Goal: Find specific page/section: Find specific page/section

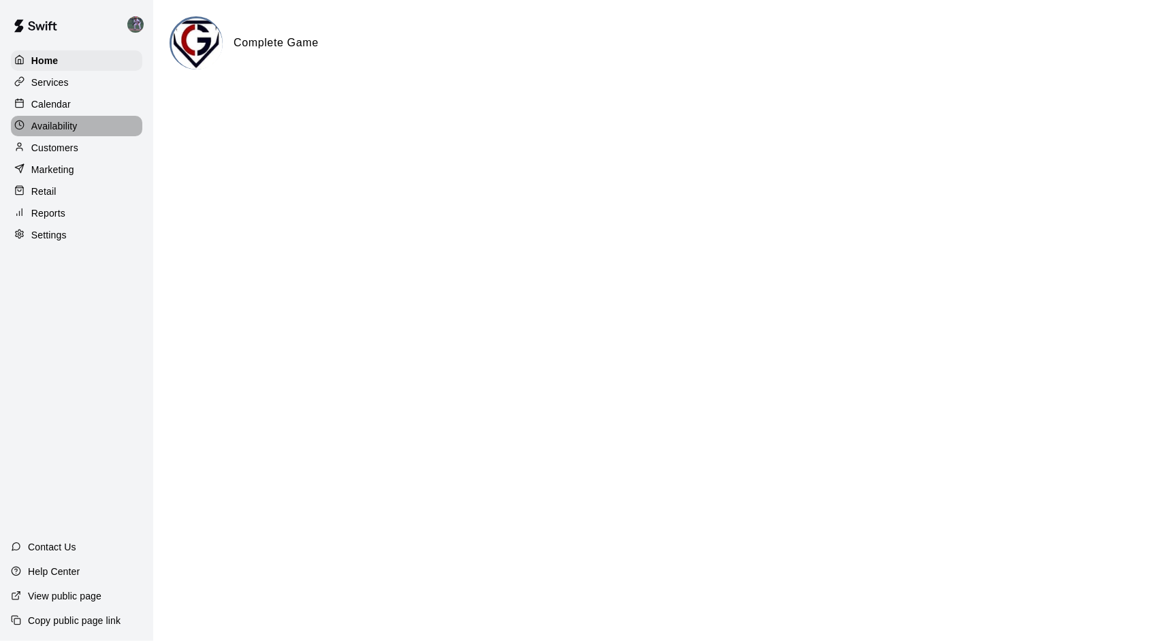
click at [56, 125] on p "Availability" at bounding box center [54, 126] width 46 height 14
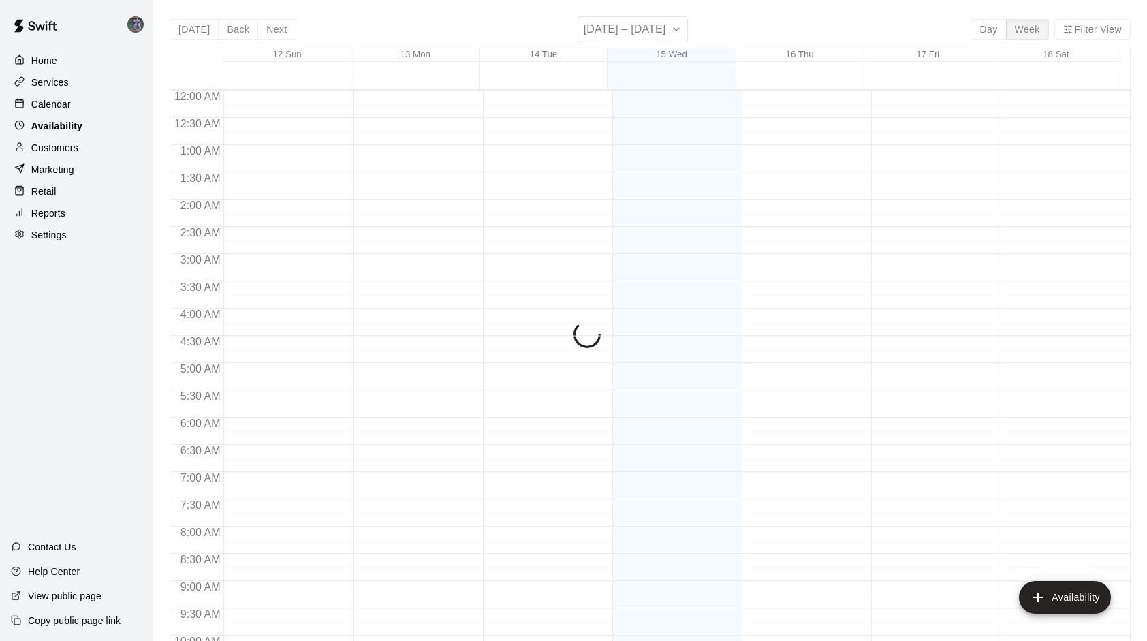
scroll to position [621, 0]
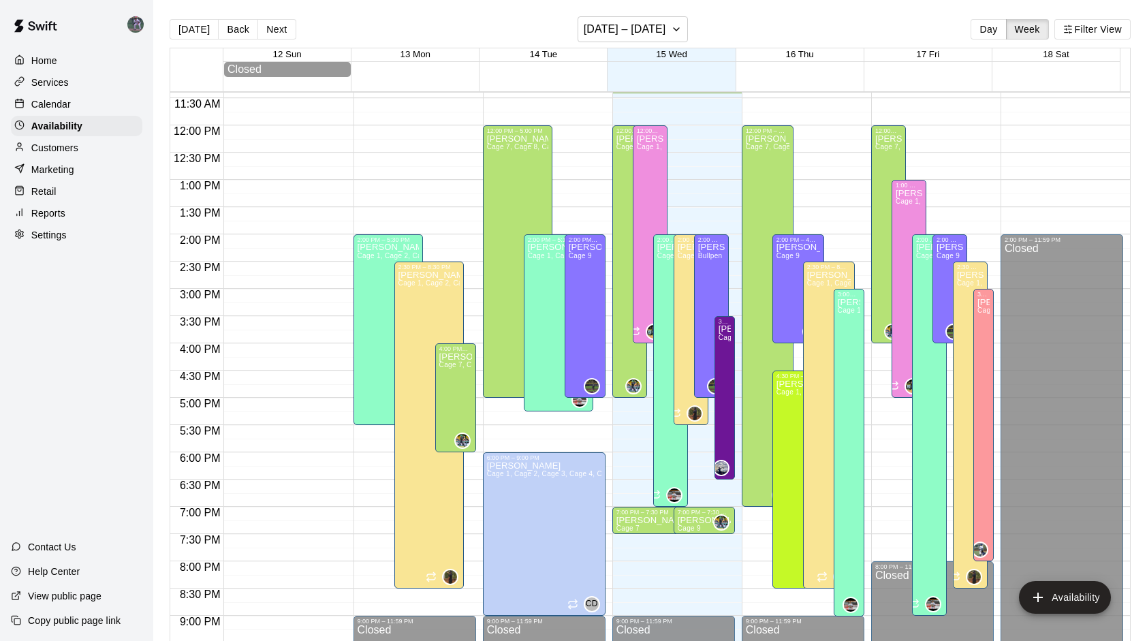
click at [54, 110] on p "Calendar" at bounding box center [51, 104] width 40 height 14
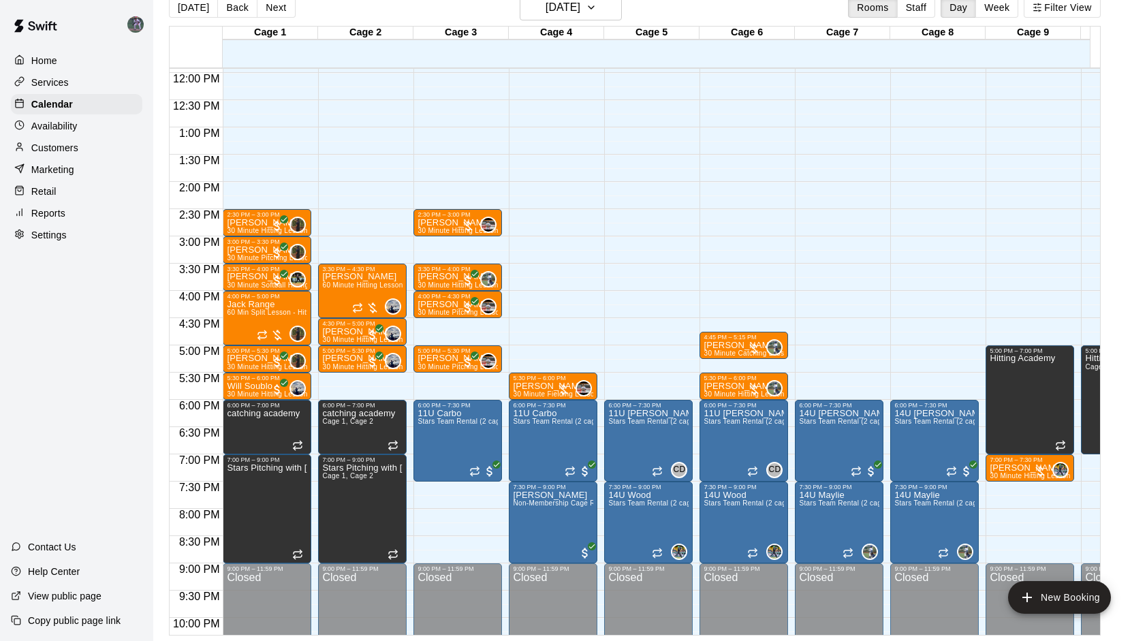
scroll to position [651, 0]
